Goal: Learn about a topic: Learn about a topic

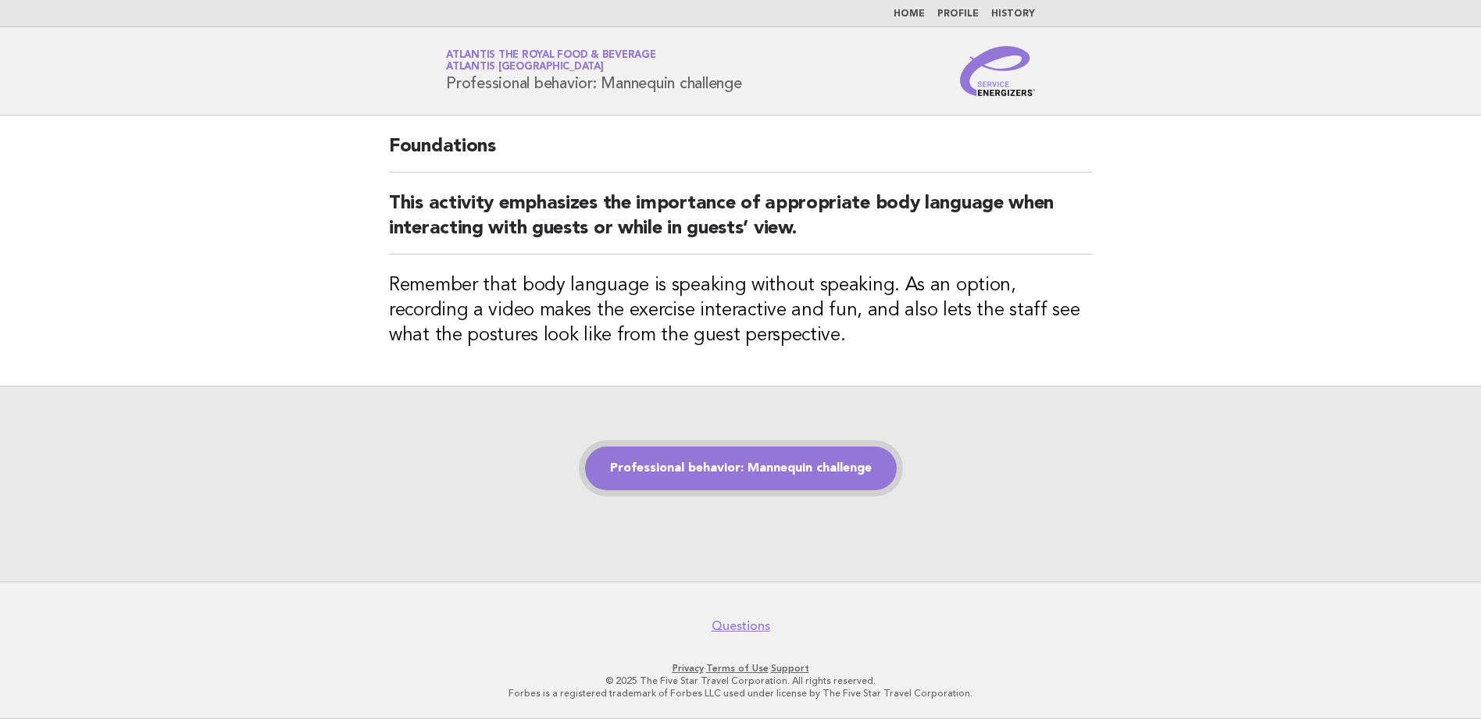
click at [767, 470] on link "Professional behavior: Mannequin challenge" at bounding box center [741, 469] width 312 height 44
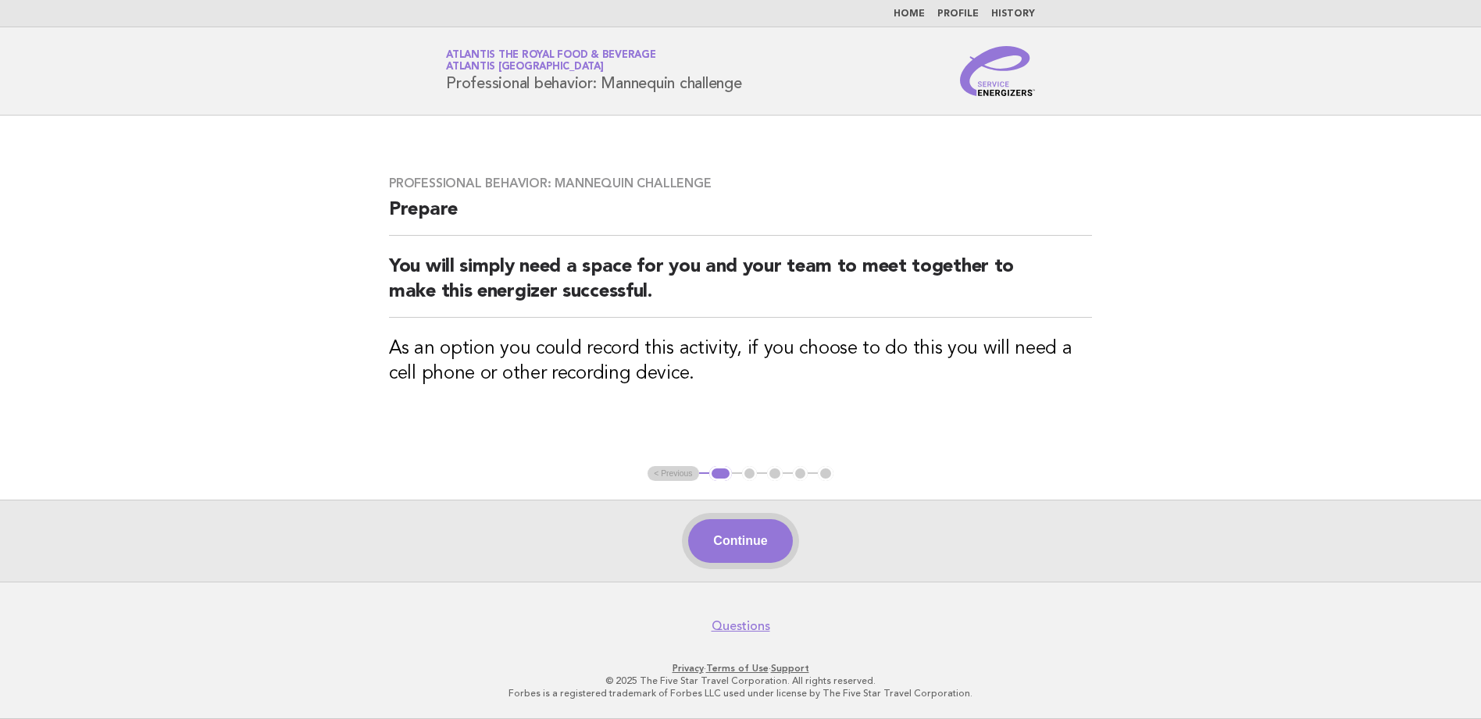
click at [756, 525] on button "Continue" at bounding box center [740, 542] width 104 height 44
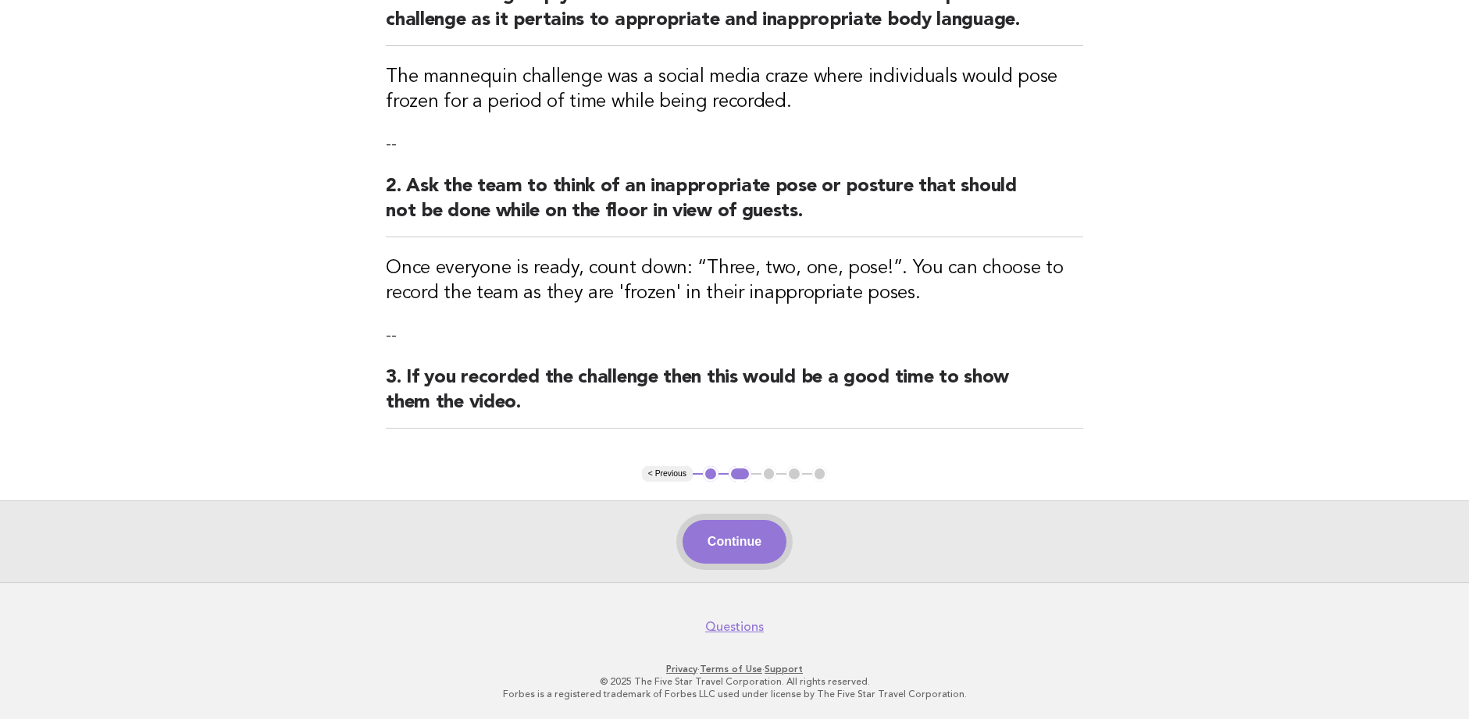
click at [753, 561] on button "Continue" at bounding box center [735, 542] width 104 height 44
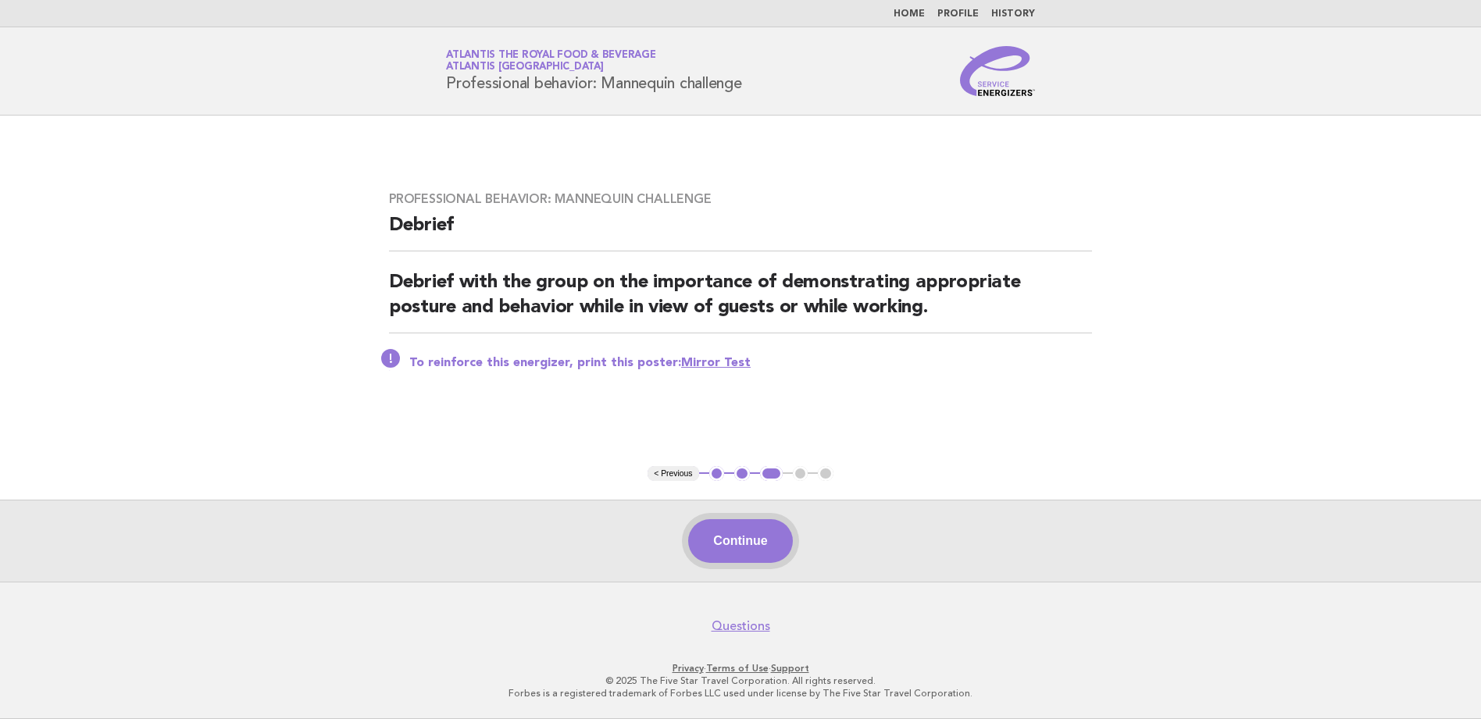
click at [765, 523] on button "Continue" at bounding box center [740, 542] width 104 height 44
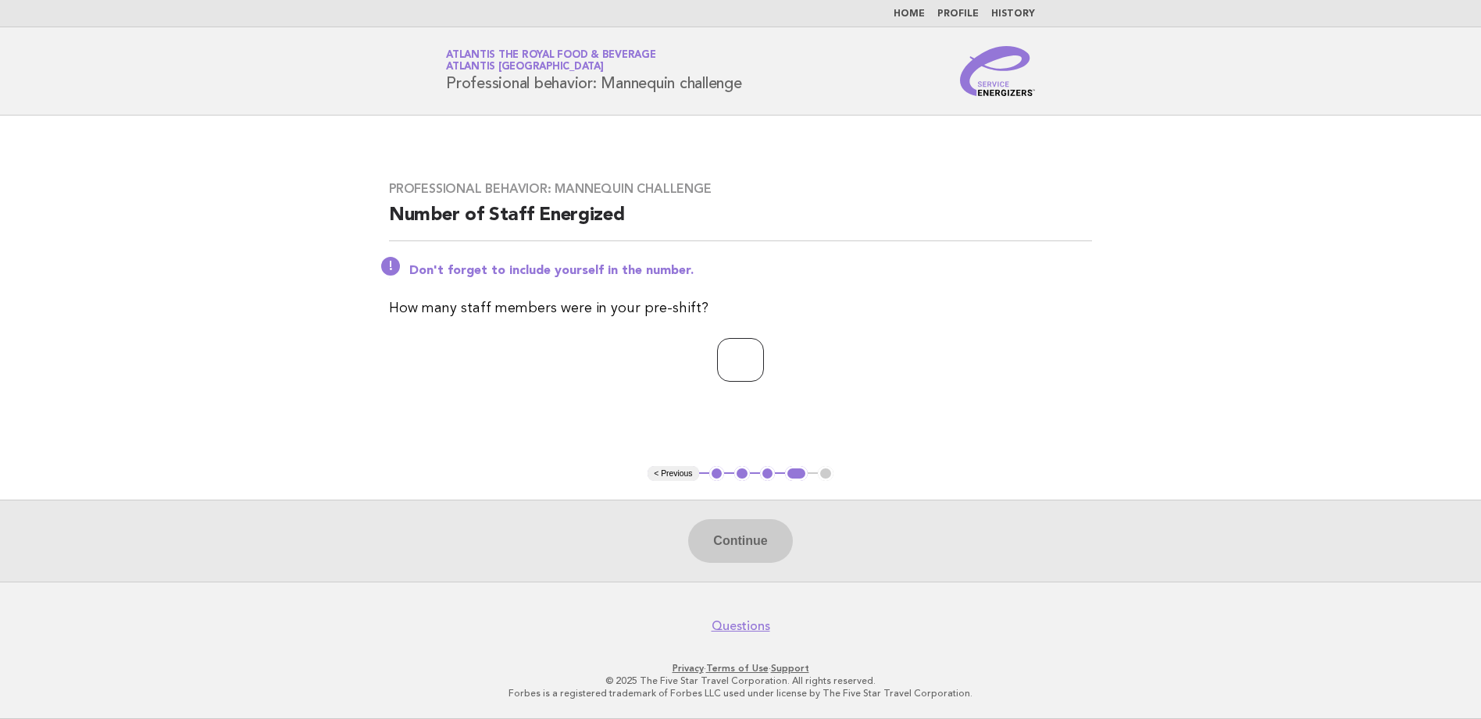
click at [734, 341] on input "number" at bounding box center [740, 360] width 47 height 44
type input "**"
click at [777, 553] on button "Continue" at bounding box center [740, 542] width 104 height 44
